Goal: Task Accomplishment & Management: Complete application form

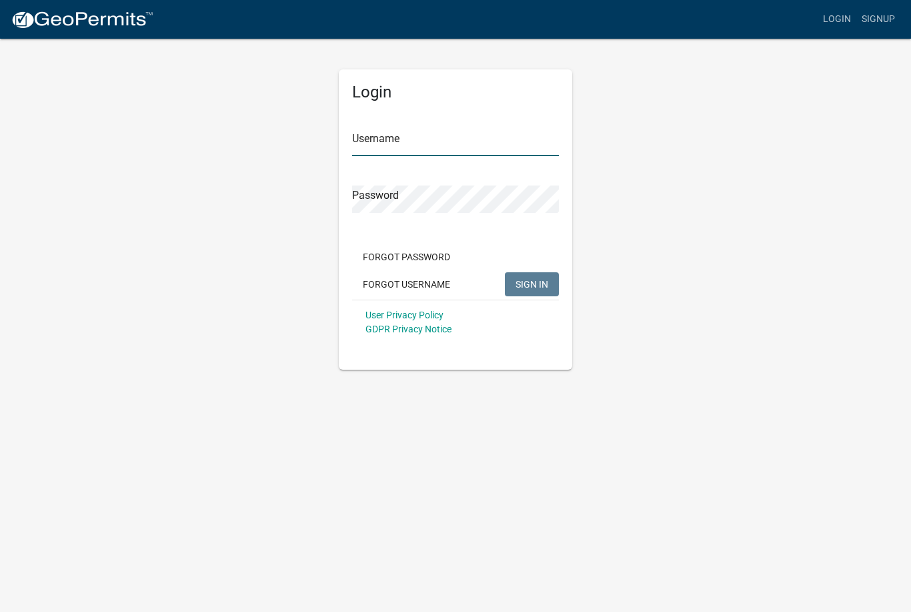
click at [422, 133] on input "Username" at bounding box center [455, 142] width 207 height 27
type input "[EMAIL_ADDRESS][DOMAIN_NAME]"
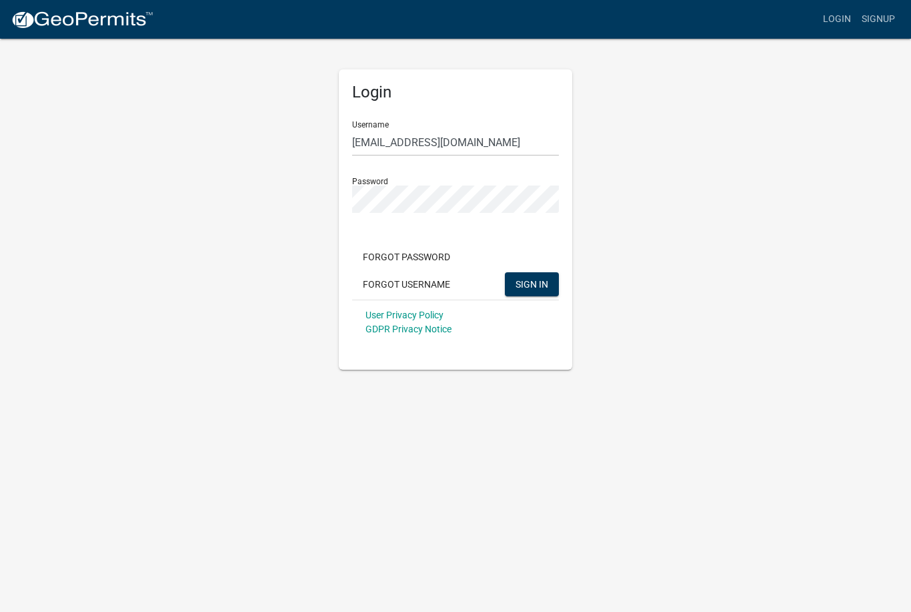
click at [532, 283] on button "SIGN IN" at bounding box center [532, 284] width 54 height 24
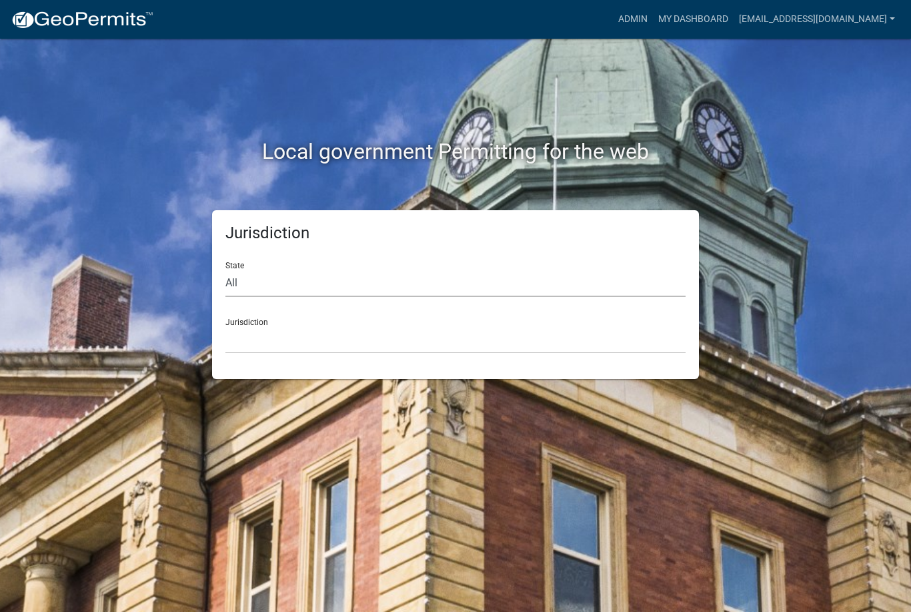
click at [326, 278] on select "All [US_STATE] [US_STATE] [US_STATE] [US_STATE] [US_STATE] [US_STATE] [US_STATE…" at bounding box center [455, 282] width 460 height 27
select select "[US_STATE]"
click at [327, 347] on select "[GEOGRAPHIC_DATA], [US_STATE] [GEOGRAPHIC_DATA], [US_STATE] [GEOGRAPHIC_DATA], …" at bounding box center [455, 339] width 460 height 27
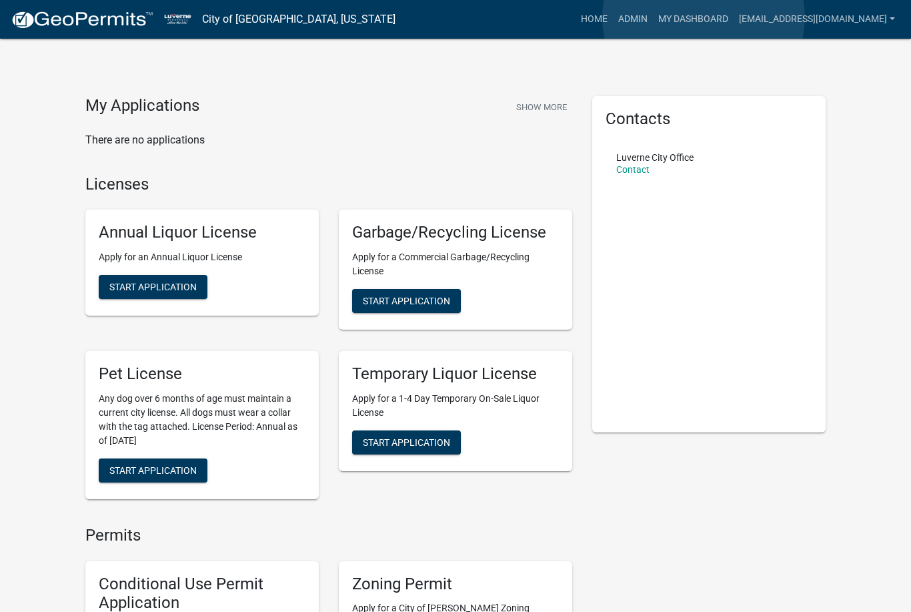
click at [704, 18] on link "My Dashboard" at bounding box center [693, 19] width 81 height 25
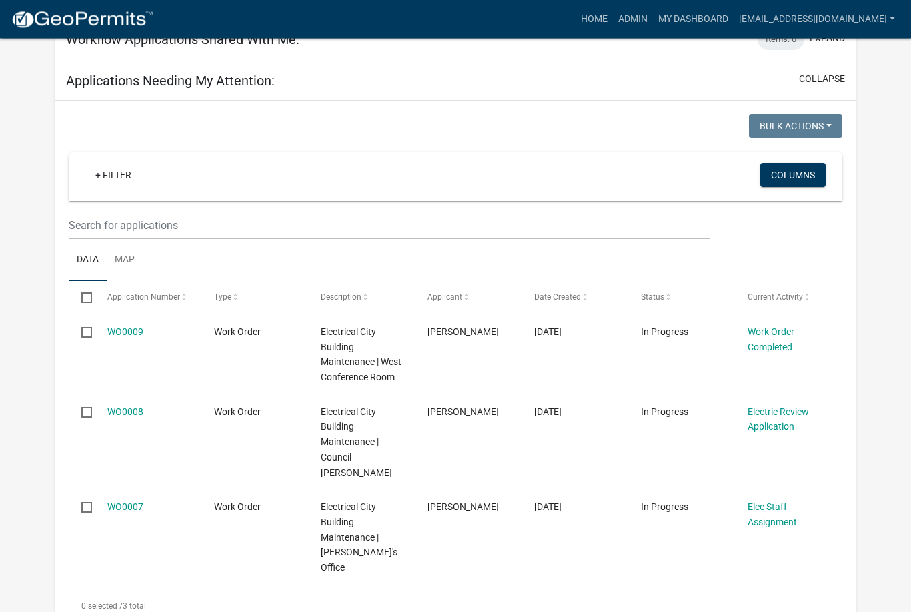
scroll to position [174, 0]
click at [131, 505] on link "WO0007" at bounding box center [125, 506] width 36 height 11
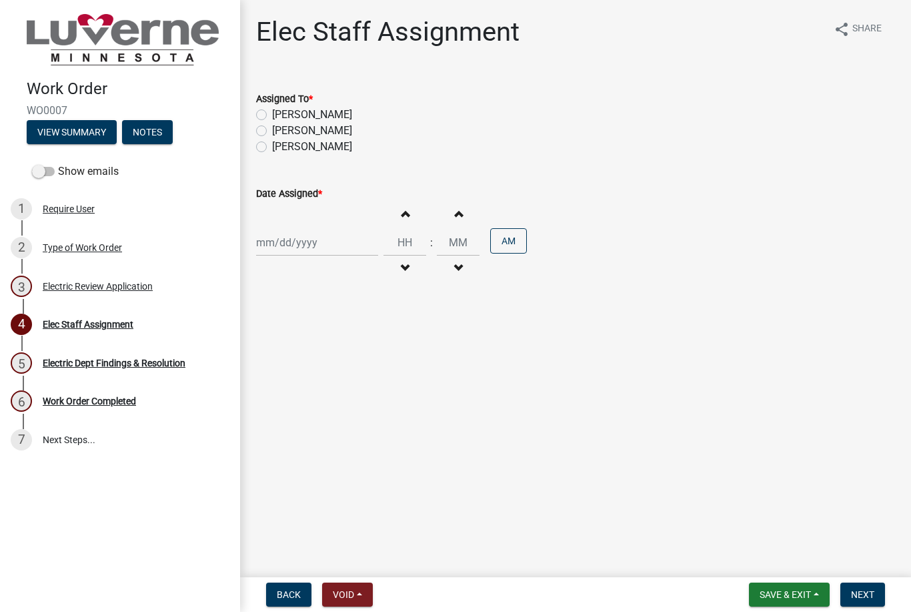
click at [272, 151] on label "[PERSON_NAME]" at bounding box center [312, 147] width 80 height 16
click at [272, 147] on input "[PERSON_NAME]" at bounding box center [276, 143] width 9 height 9
radio input "true"
click at [272, 113] on label "[PERSON_NAME]" at bounding box center [312, 115] width 80 height 16
click at [272, 113] on input "[PERSON_NAME]" at bounding box center [276, 111] width 9 height 9
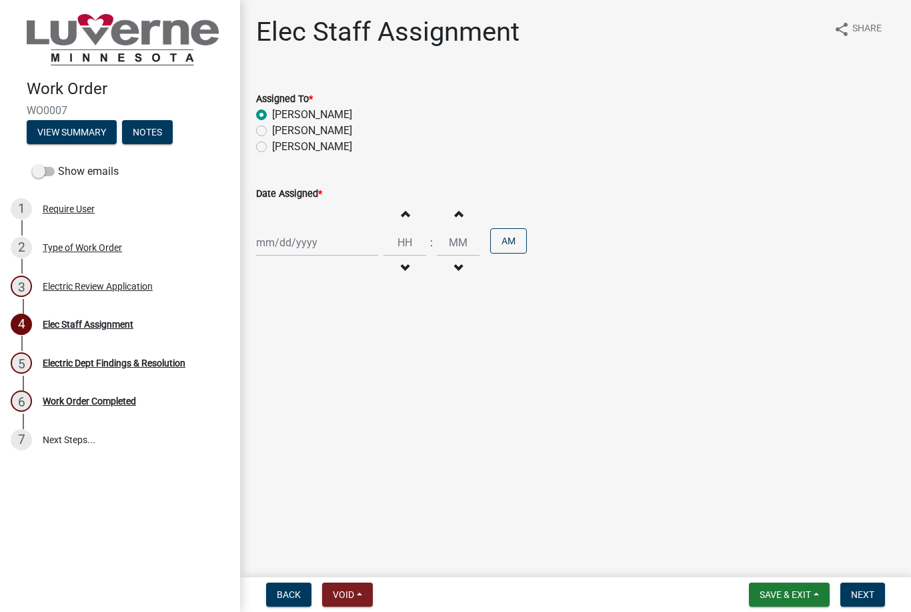
radio input "true"
click at [272, 151] on label "[PERSON_NAME]" at bounding box center [312, 147] width 80 height 16
click at [272, 147] on input "[PERSON_NAME]" at bounding box center [276, 143] width 9 height 9
radio input "true"
click at [298, 241] on div at bounding box center [317, 242] width 122 height 27
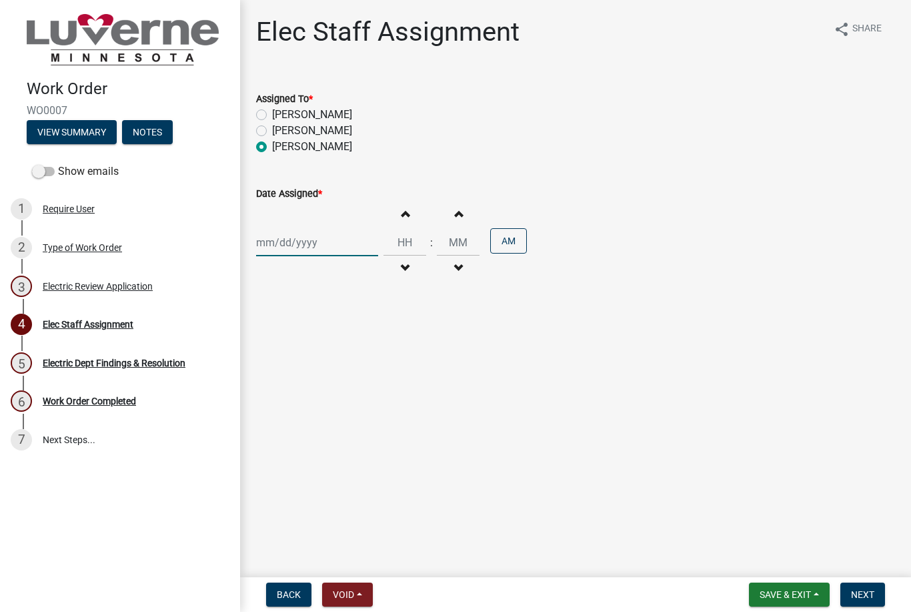
select select "10"
select select "2025"
click at [355, 336] on div "10" at bounding box center [354, 334] width 21 height 21
type input "[DATE]"
click at [398, 215] on button "Increment hours" at bounding box center [405, 213] width 28 height 24
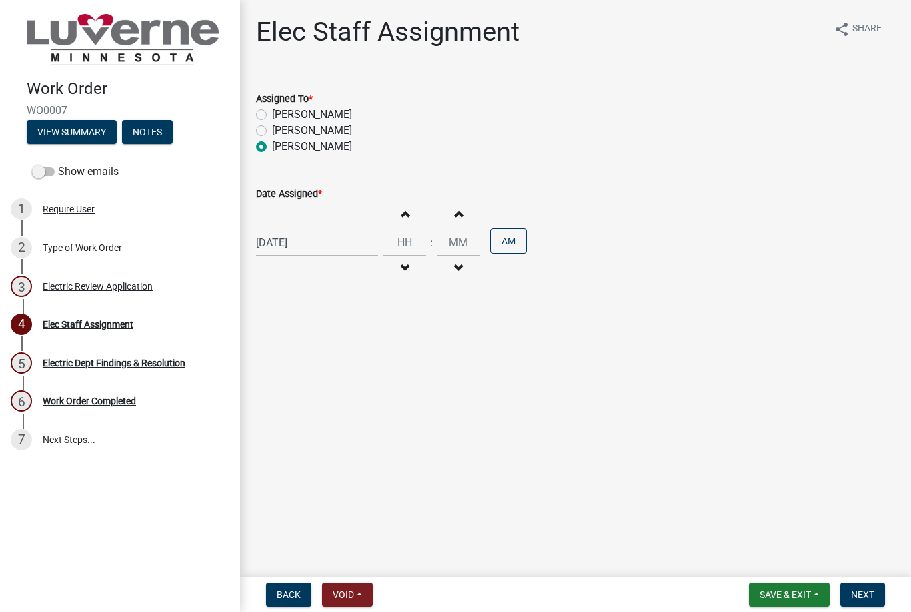
type input "01"
type input "00"
click at [398, 209] on button "Increment hours" at bounding box center [405, 213] width 28 height 24
click at [404, 212] on button "Increment hours" at bounding box center [405, 213] width 28 height 24
click at [401, 217] on button "Increment hours" at bounding box center [405, 213] width 28 height 24
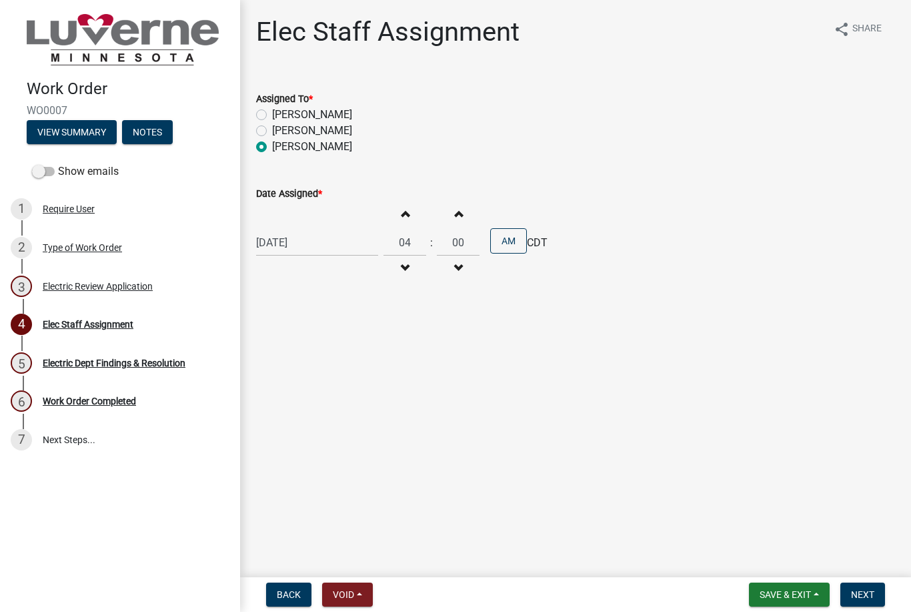
click at [402, 216] on button "Increment hours" at bounding box center [405, 213] width 28 height 24
click at [403, 213] on button "Increment hours" at bounding box center [405, 213] width 28 height 24
click at [404, 212] on button "Increment hours" at bounding box center [405, 213] width 28 height 24
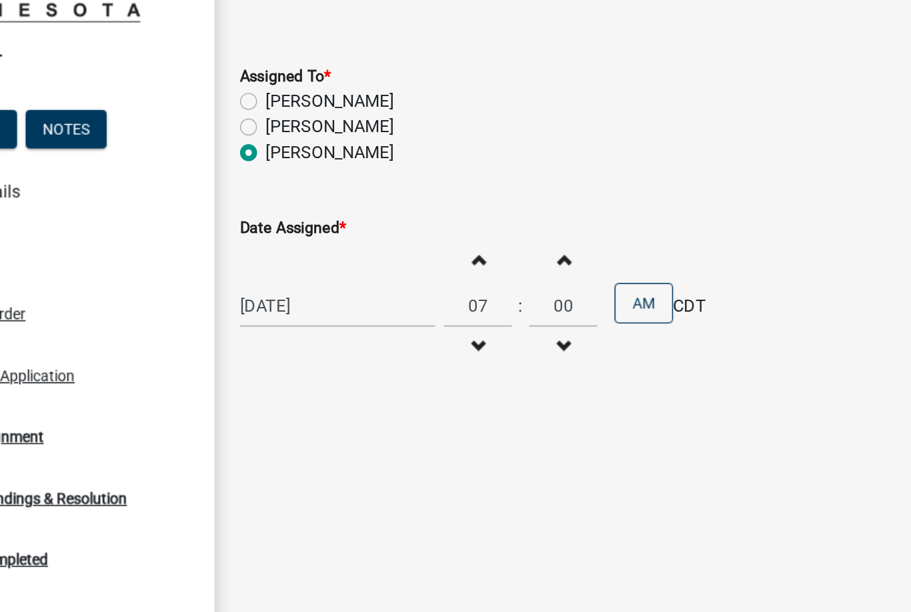
click at [401, 208] on span "button" at bounding box center [404, 213] width 7 height 11
type input "08"
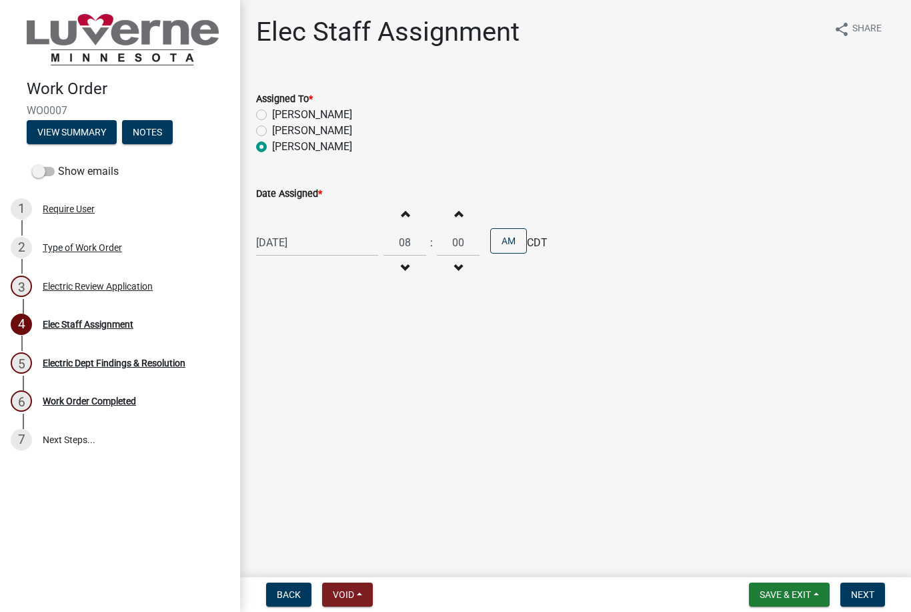
click at [868, 592] on span "Next" at bounding box center [862, 594] width 23 height 11
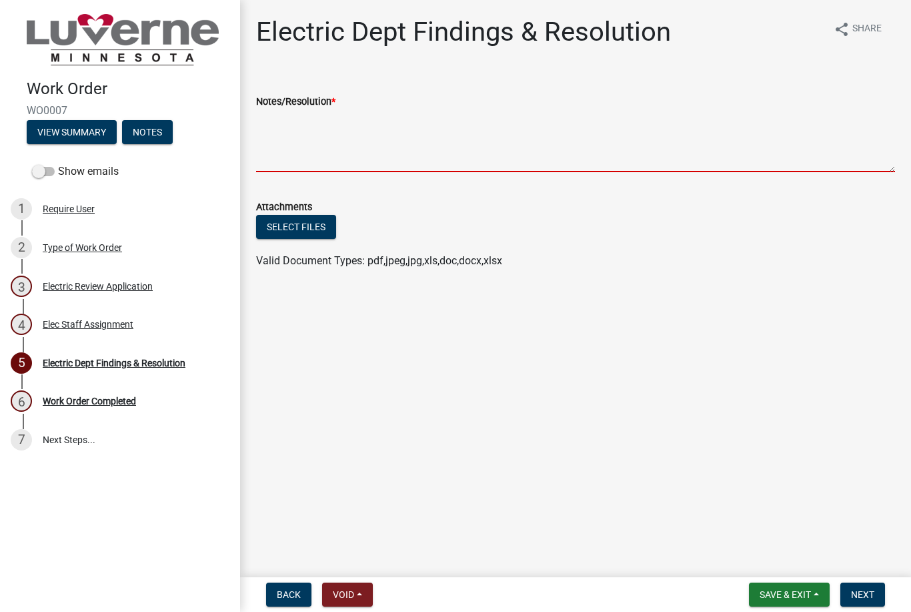
click at [313, 147] on textarea "Notes/Resolution *" at bounding box center [575, 140] width 639 height 63
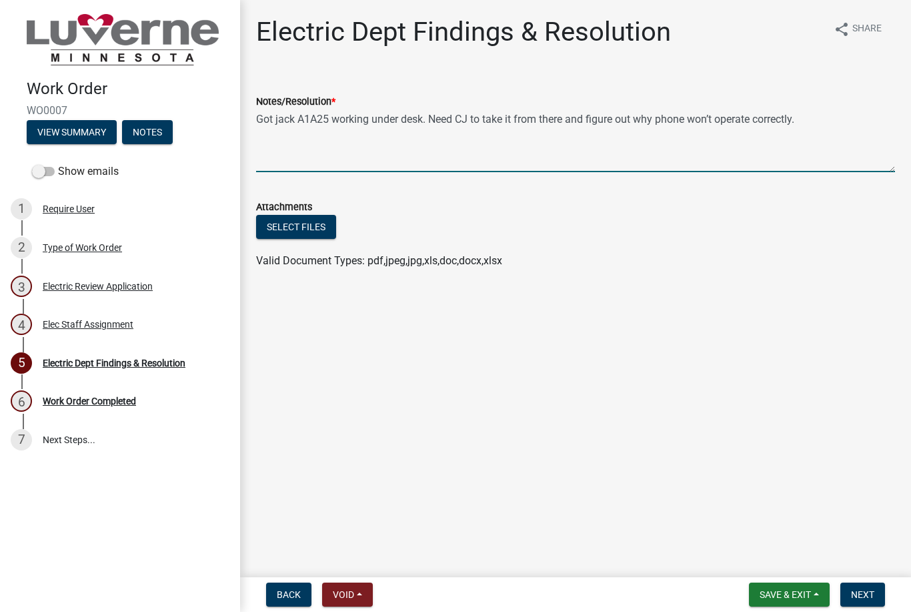
type textarea "Got jack A1A25 working under desk. Need CJ to take it from there and figure out…"
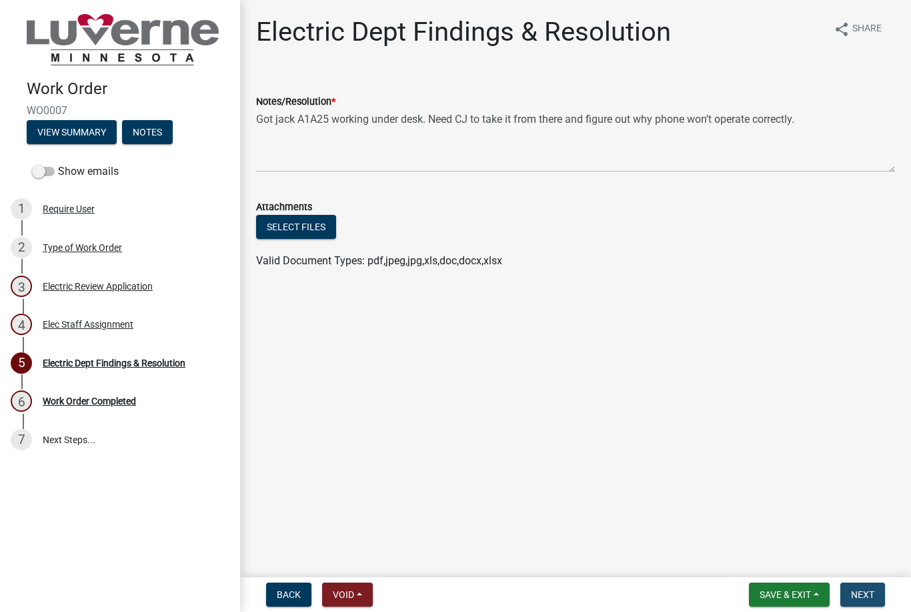
click at [866, 598] on span "Next" at bounding box center [862, 594] width 23 height 11
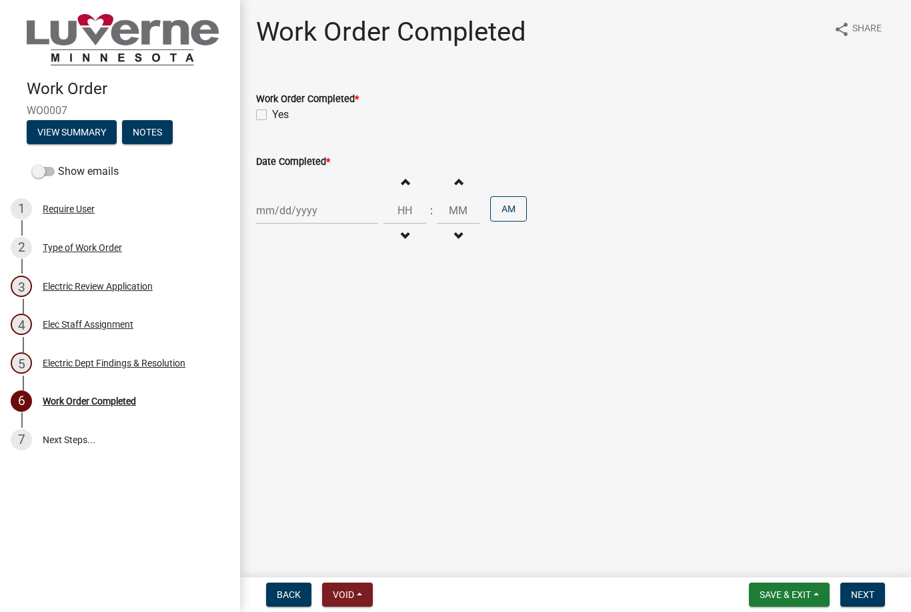
click at [272, 117] on label "Yes" at bounding box center [280, 115] width 17 height 16
click at [272, 115] on input "Yes" at bounding box center [276, 111] width 9 height 9
checkbox input "true"
click at [300, 212] on div at bounding box center [317, 210] width 122 height 27
select select "10"
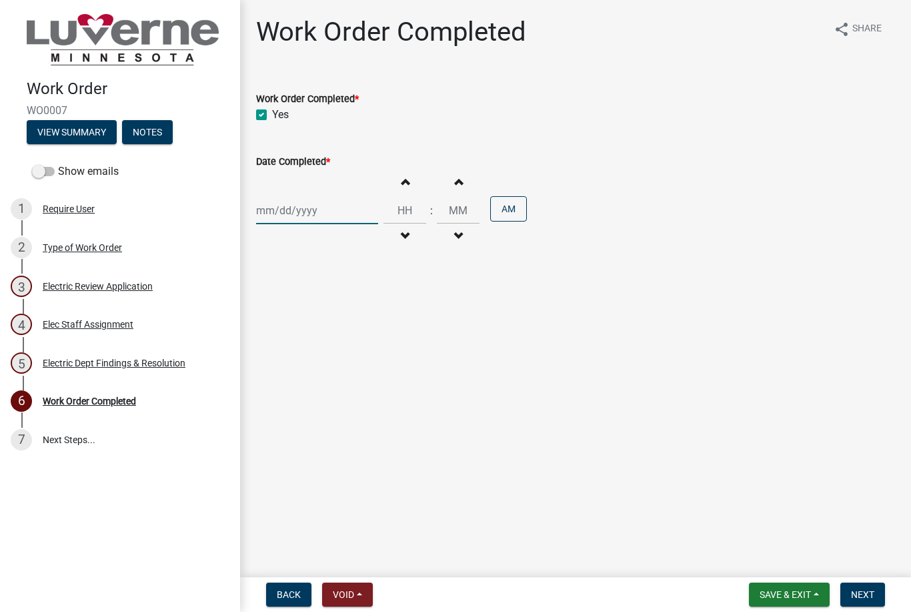
select select "2025"
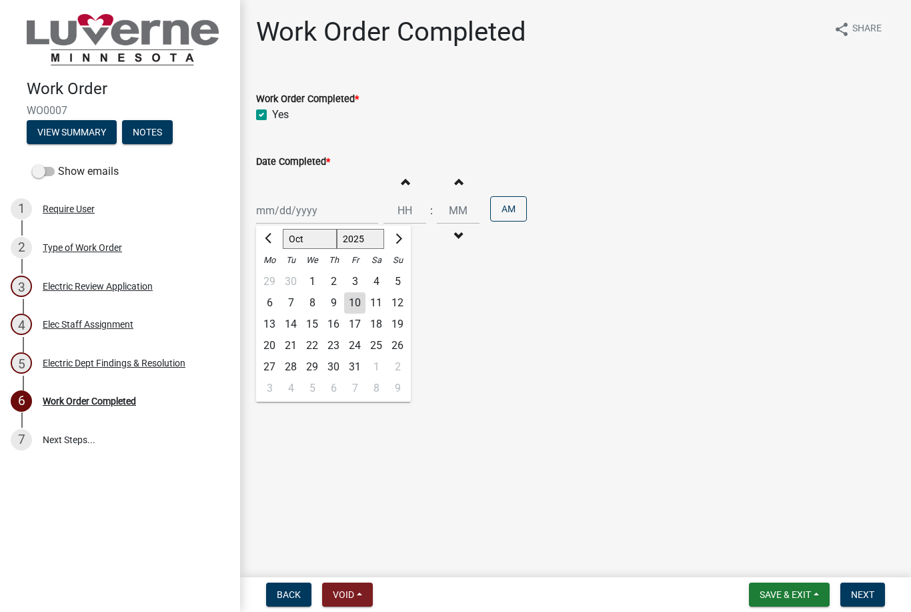
click at [359, 305] on div "10" at bounding box center [354, 302] width 21 height 21
type input "[DATE]"
click at [395, 211] on input "Hours" at bounding box center [404, 210] width 43 height 27
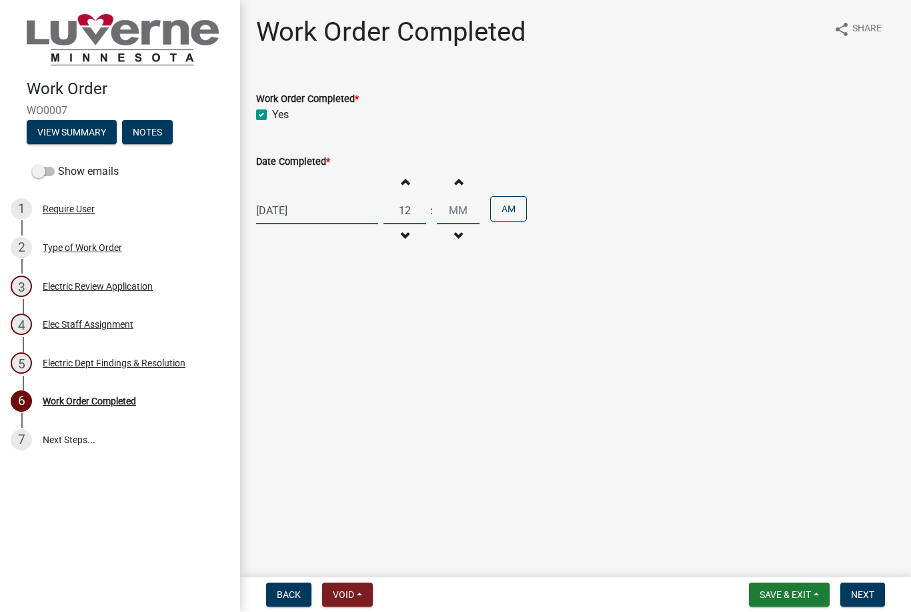
type input "12"
click at [447, 211] on input "Minutes" at bounding box center [458, 210] width 43 height 27
type input "00"
click at [504, 209] on button "AM" at bounding box center [508, 208] width 37 height 25
click at [871, 594] on span "Next" at bounding box center [862, 594] width 23 height 11
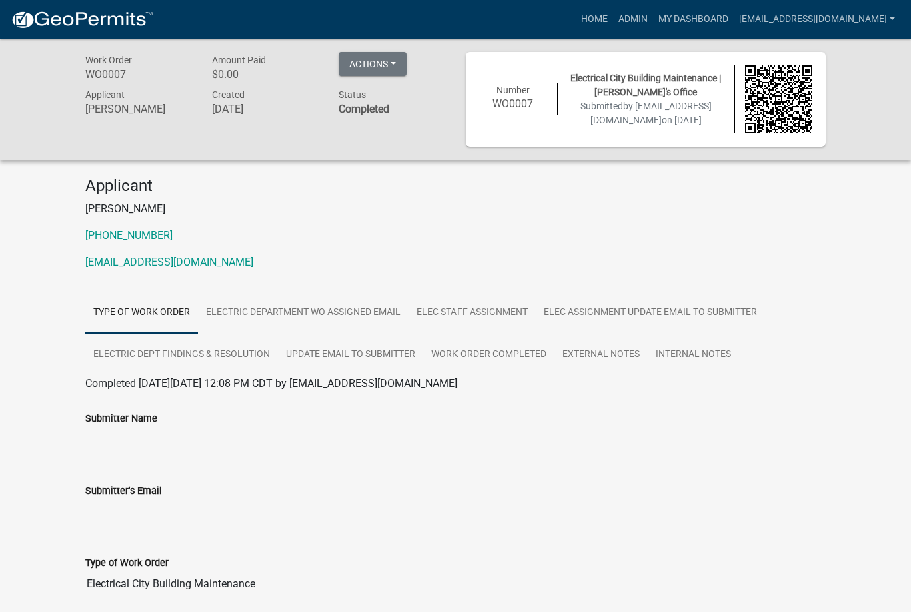
click at [395, 65] on button "Actions" at bounding box center [373, 64] width 68 height 24
click at [395, 55] on button "Actions" at bounding box center [373, 64] width 68 height 24
click at [708, 19] on link "My Dashboard" at bounding box center [693, 19] width 81 height 25
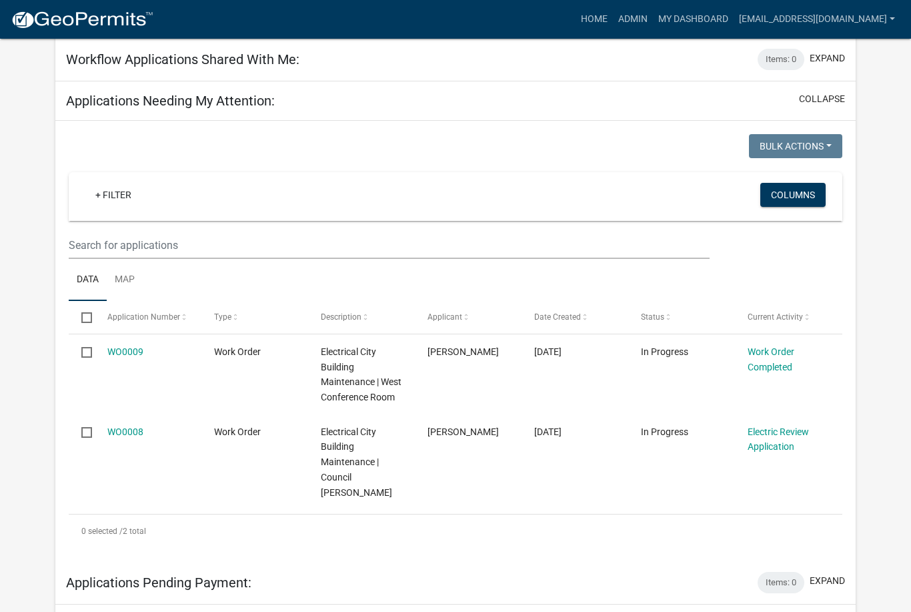
scroll to position [153, 0]
click at [132, 355] on link "WO0009" at bounding box center [125, 352] width 36 height 11
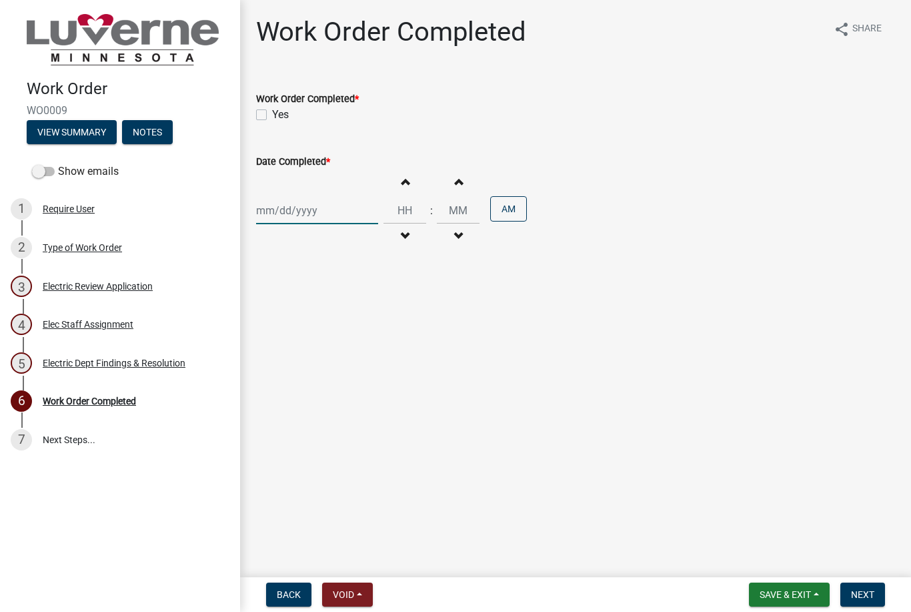
click at [289, 211] on div at bounding box center [317, 210] width 122 height 27
select select "10"
select select "2025"
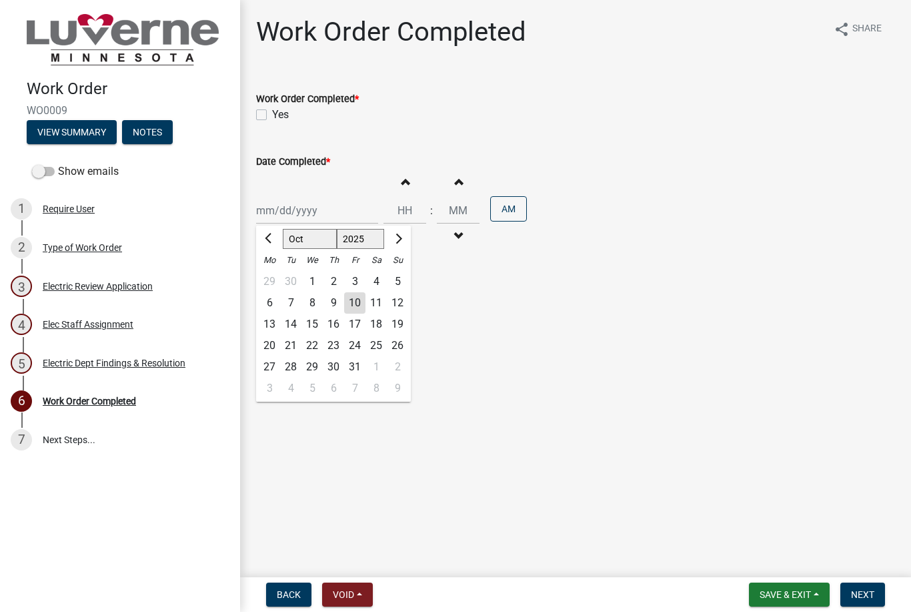
click at [363, 306] on div "10" at bounding box center [354, 302] width 21 height 21
type input "[DATE]"
click at [400, 210] on input "Hours" at bounding box center [404, 210] width 43 height 27
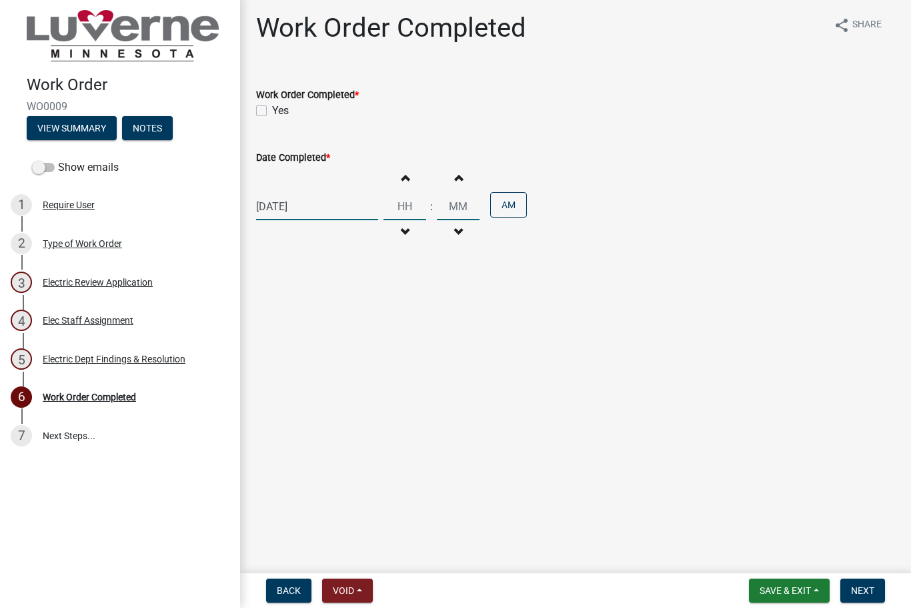
click at [272, 113] on label "Yes" at bounding box center [280, 115] width 17 height 16
click at [272, 113] on input "Yes" at bounding box center [276, 111] width 9 height 9
checkbox input "true"
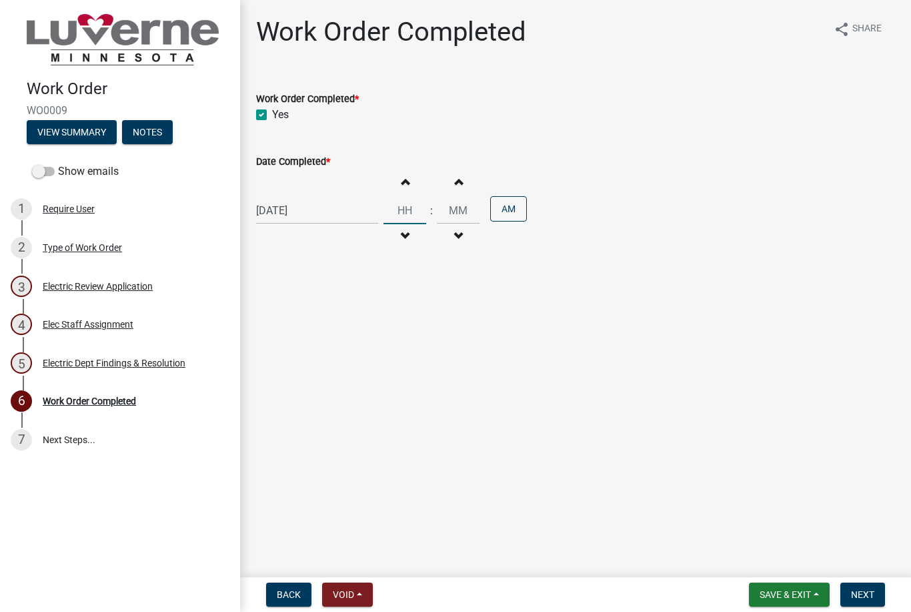
click at [399, 211] on input "Hours" at bounding box center [404, 210] width 43 height 27
type input "11"
click at [453, 215] on input "Minutes" at bounding box center [458, 210] width 43 height 27
type input "00"
click at [864, 600] on span "Next" at bounding box center [862, 594] width 23 height 11
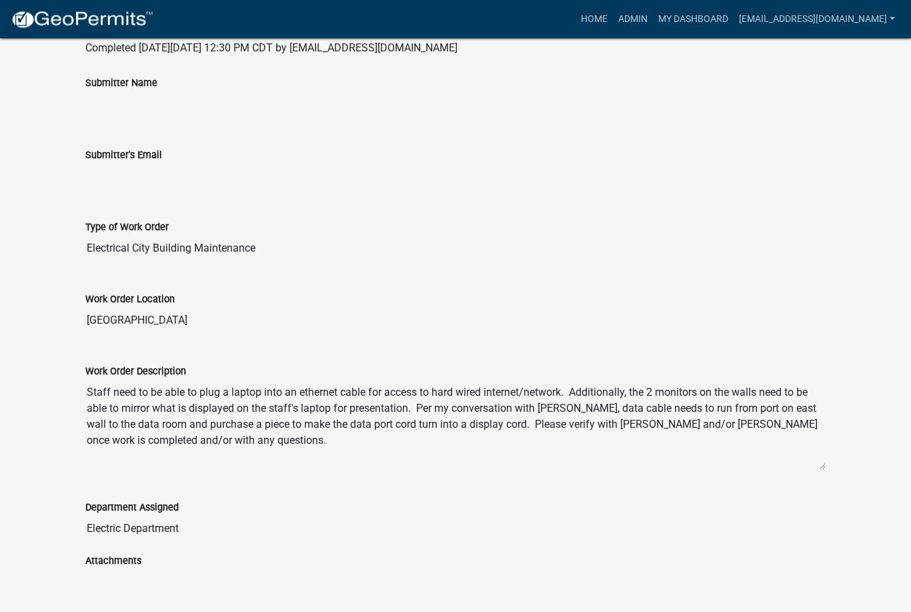
scroll to position [497, 0]
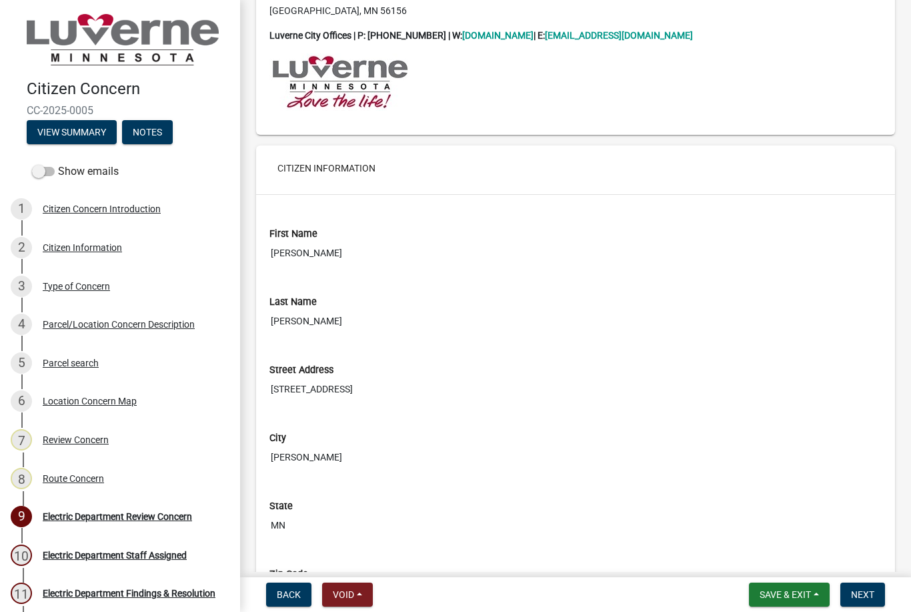
scroll to position [301, 0]
